Goal: Find specific page/section: Find specific page/section

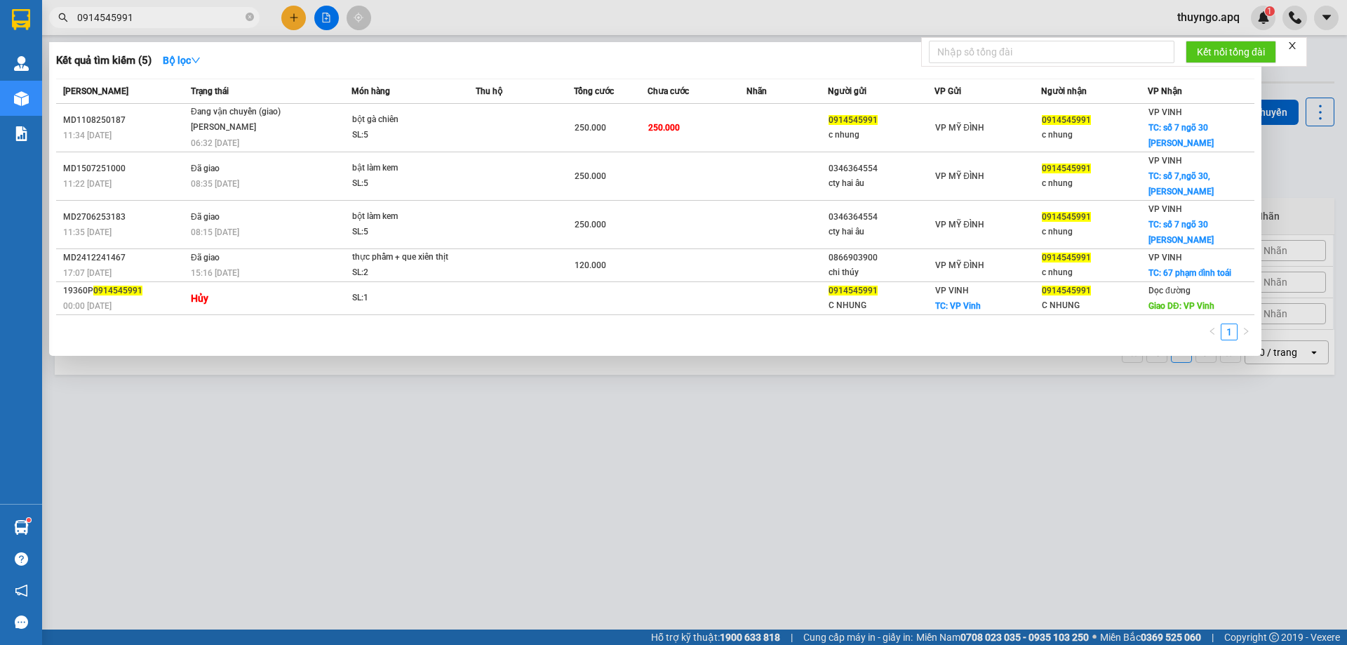
click at [145, 12] on input "0914545991" at bounding box center [160, 17] width 166 height 15
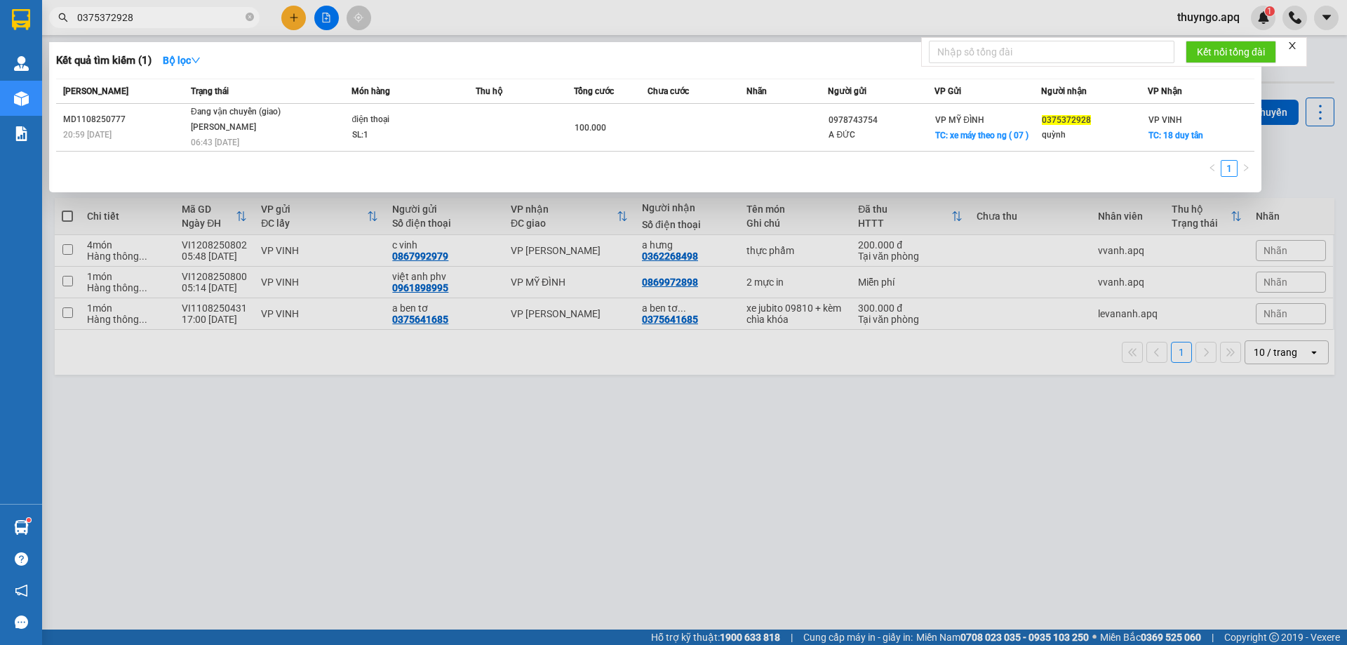
click at [140, 28] on div at bounding box center [673, 322] width 1347 height 645
click at [143, 18] on input "0375372928" at bounding box center [160, 17] width 166 height 15
paste input "986567027"
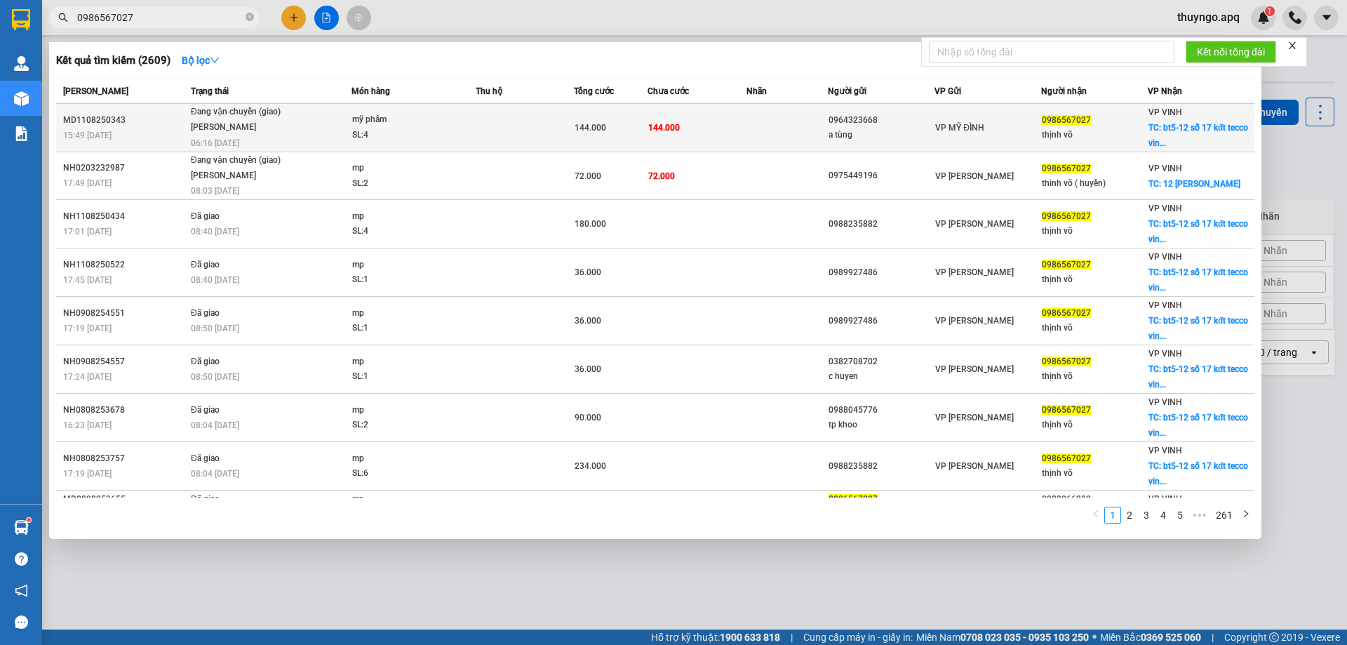
type input "0986567027"
click at [284, 131] on div "[PERSON_NAME]" at bounding box center [243, 127] width 105 height 15
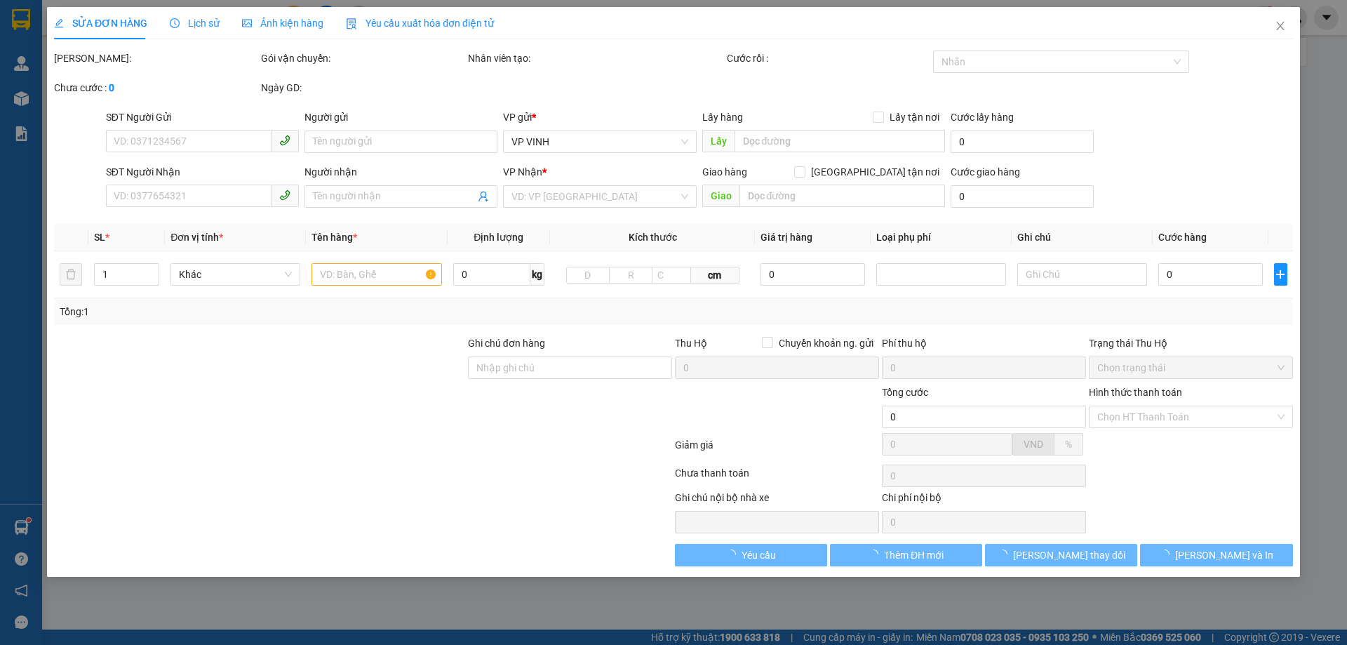
click at [210, 28] on span "Lịch sử" at bounding box center [195, 23] width 50 height 11
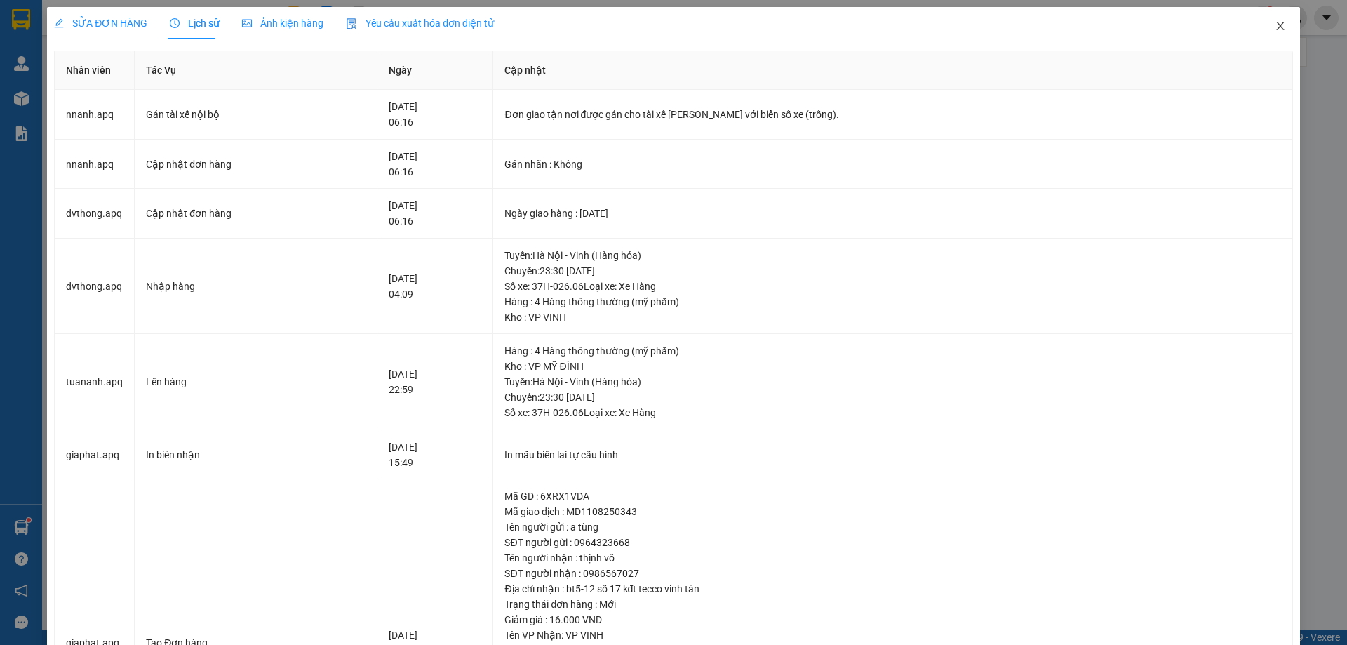
click at [1276, 24] on icon "close" at bounding box center [1280, 26] width 8 height 8
